Goal: Task Accomplishment & Management: Use online tool/utility

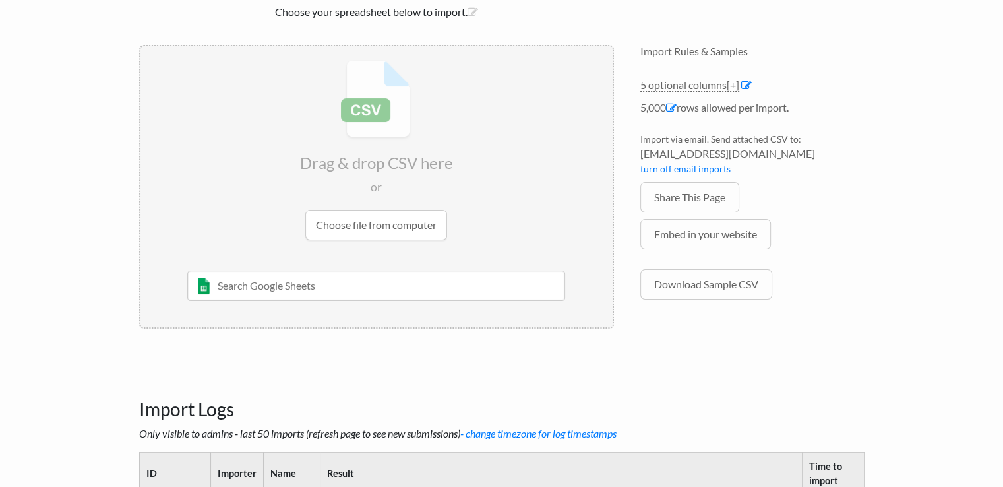
scroll to position [198, 0]
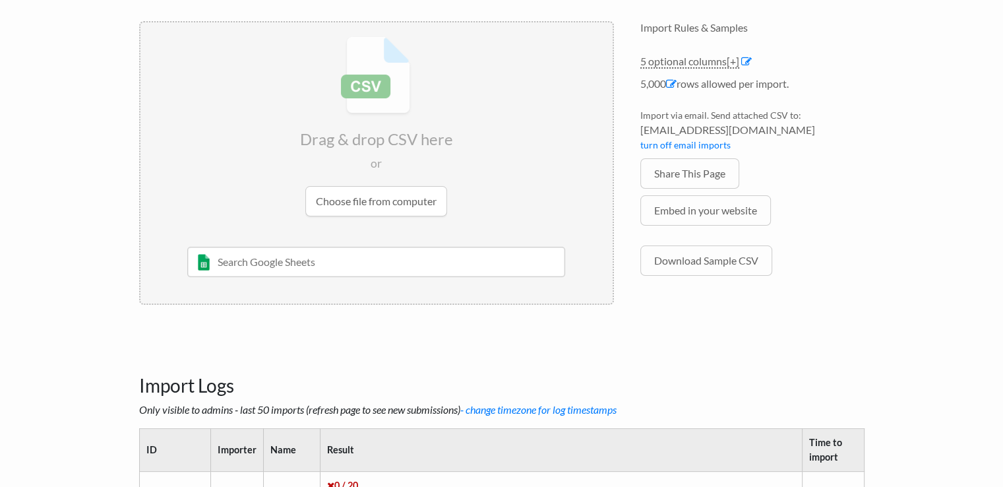
click at [297, 264] on input "text" at bounding box center [376, 262] width 378 height 30
type input "order"
click at [285, 296] on div "[PERSON_NAME]" at bounding box center [386, 303] width 340 height 14
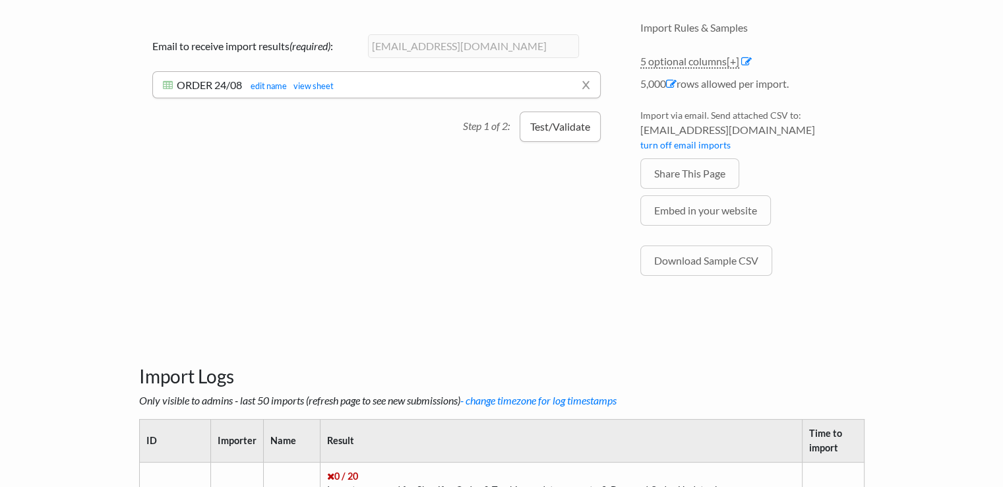
click at [568, 133] on button "Test/Validate" at bounding box center [560, 126] width 81 height 30
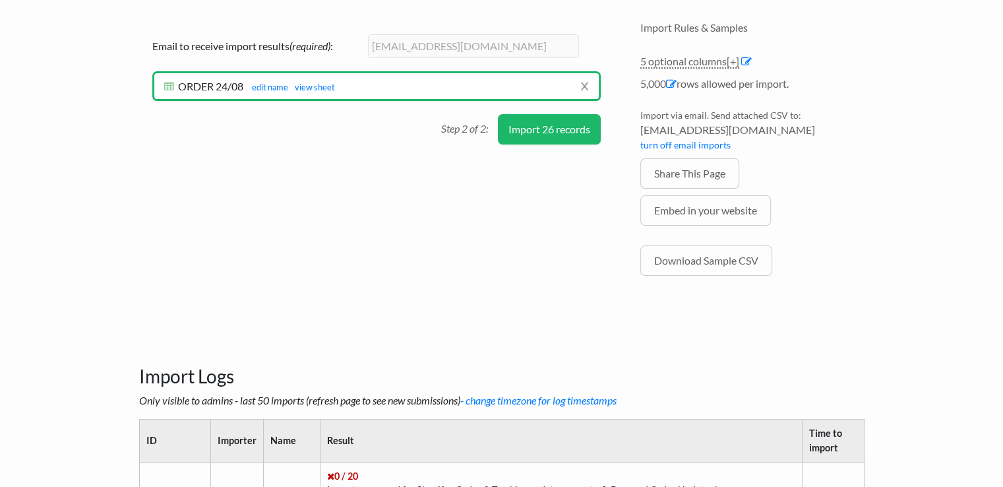
click at [568, 133] on button "Import 26 records" at bounding box center [549, 129] width 103 height 30
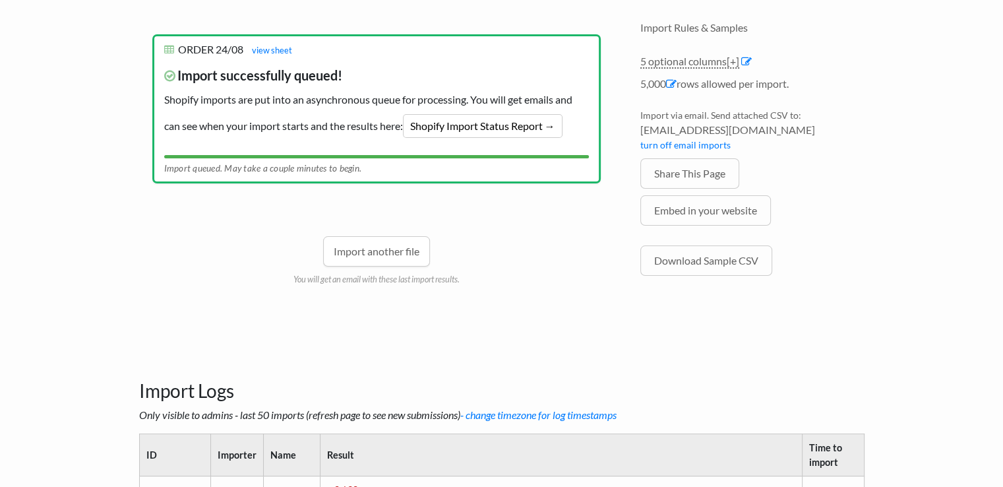
click at [382, 261] on link "Import another file" at bounding box center [376, 251] width 107 height 30
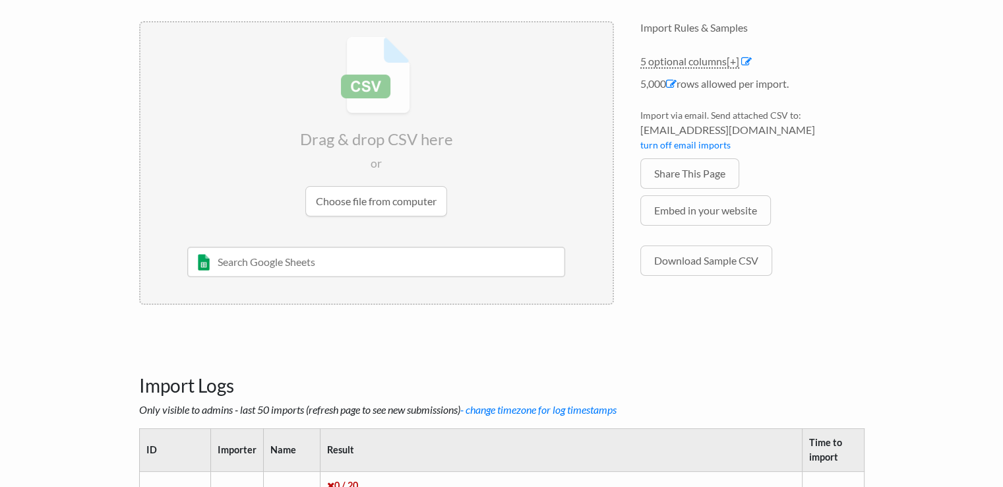
click at [322, 265] on input "text" at bounding box center [376, 262] width 378 height 30
type input "e"
type input "order"
click at [289, 300] on div "[PERSON_NAME]" at bounding box center [386, 303] width 340 height 14
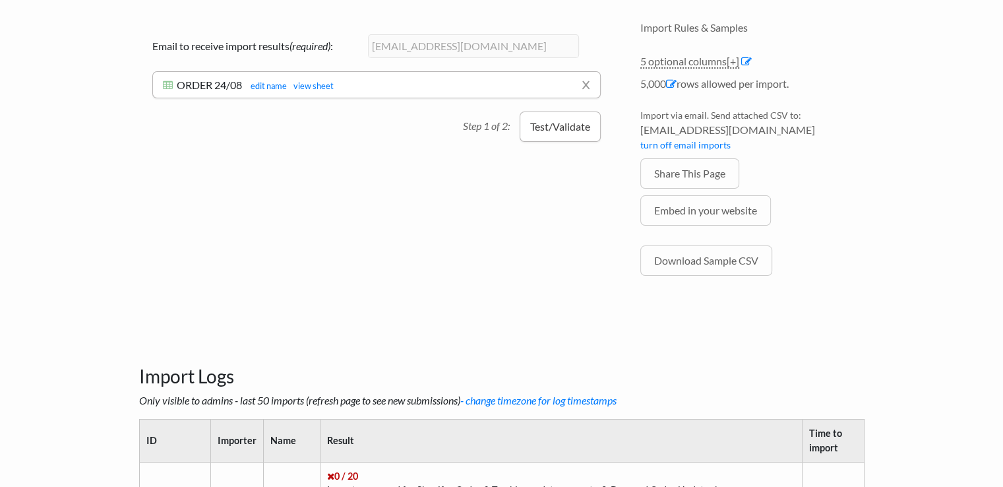
click at [561, 122] on button "Test/Validate" at bounding box center [560, 126] width 81 height 30
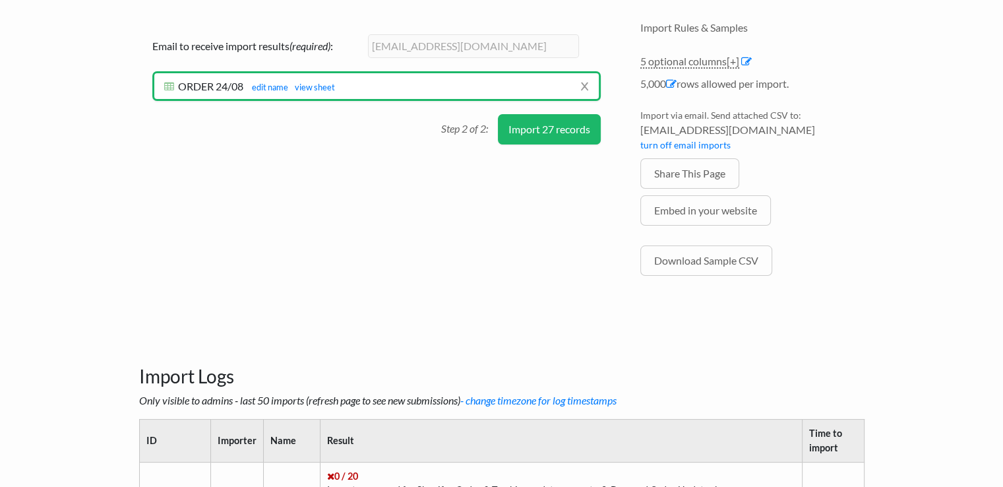
click at [561, 122] on button "Import 27 records" at bounding box center [549, 129] width 103 height 30
